Goal: Task Accomplishment & Management: Manage account settings

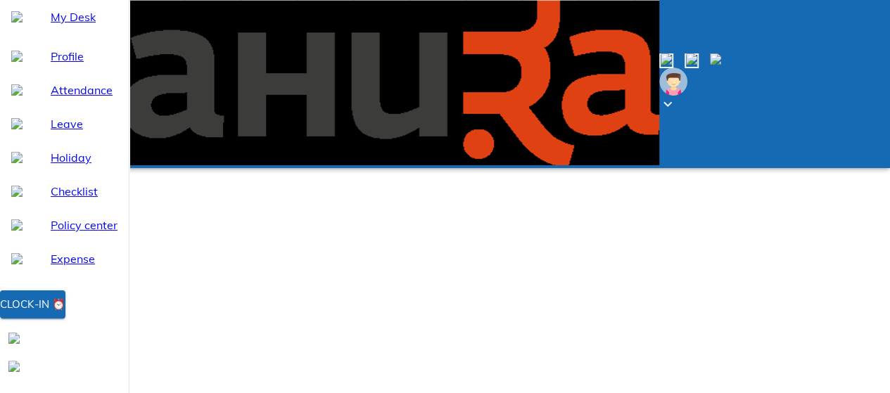
click at [65, 314] on div "Clock-in ⏰" at bounding box center [32, 305] width 65 height 18
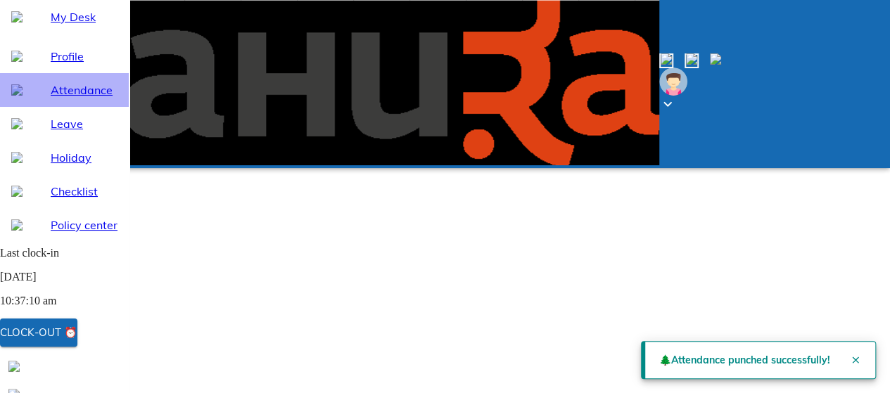
click at [69, 99] on span "Attendance" at bounding box center [84, 90] width 67 height 17
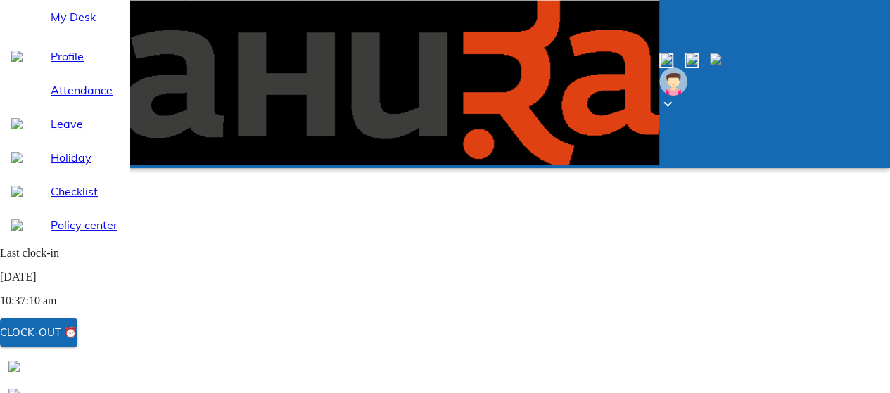
select select "10"
click at [697, 53] on img at bounding box center [691, 58] width 11 height 11
